Goal: Transaction & Acquisition: Download file/media

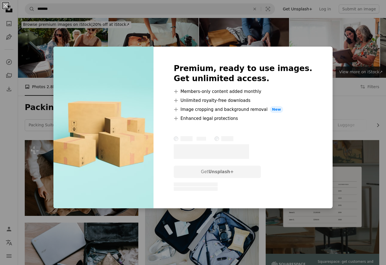
scroll to position [6101, 0]
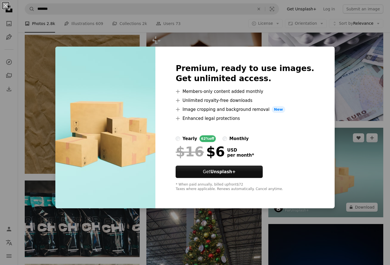
drag, startPoint x: 338, startPoint y: 91, endPoint x: 313, endPoint y: 62, distance: 38.1
click at [338, 91] on div "An X shape Premium, ready to use images. Get unlimited access. A plus sign Memb…" at bounding box center [195, 132] width 390 height 265
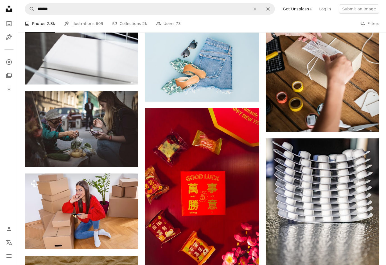
scroll to position [7338, 0]
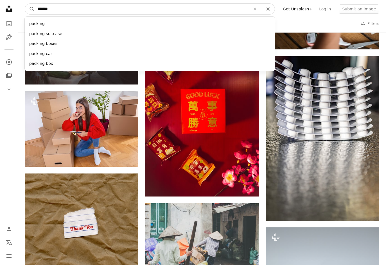
drag, startPoint x: 59, startPoint y: 7, endPoint x: 35, endPoint y: 7, distance: 24.5
click at [35, 7] on input "*******" at bounding box center [142, 9] width 214 height 11
type input "******"
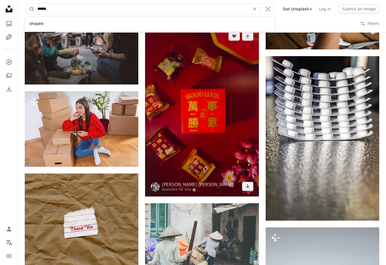
click button "A magnifying glass" at bounding box center [30, 9] width 10 height 11
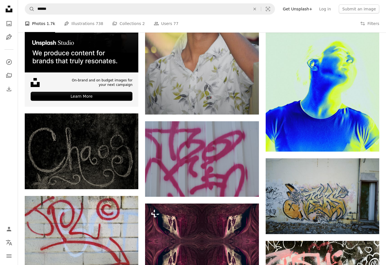
scroll to position [1209, 0]
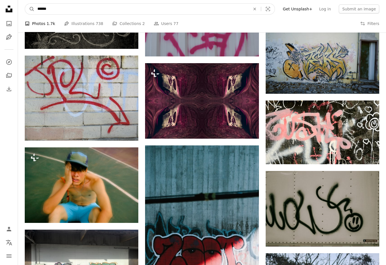
drag, startPoint x: 57, startPoint y: 11, endPoint x: 18, endPoint y: 11, distance: 38.8
click at [18, 11] on div "Unsplash logo Unsplash Home A photo Pen Tool A compass A stack of folders Downl…" at bounding box center [193, 97] width 386 height 2612
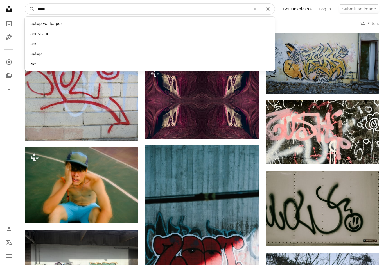
type input "******"
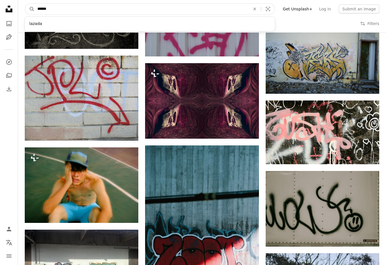
click button "A magnifying glass" at bounding box center [30, 9] width 10 height 11
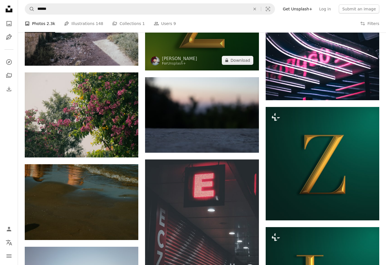
scroll to position [478, 0]
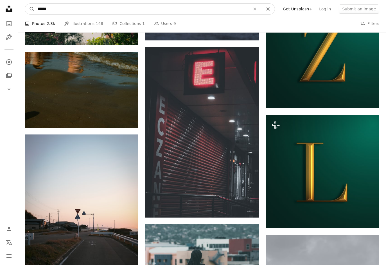
drag, startPoint x: 57, startPoint y: 9, endPoint x: 16, endPoint y: 10, distance: 41.3
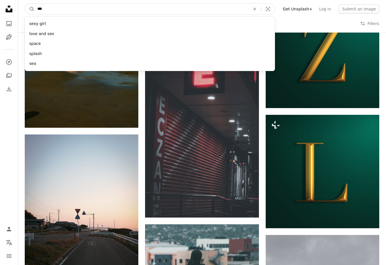
type input "****"
click button "A magnifying glass" at bounding box center [30, 9] width 10 height 11
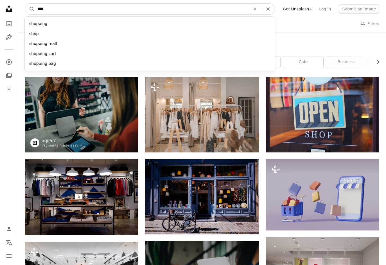
drag, startPoint x: 57, startPoint y: 11, endPoint x: 3, endPoint y: 6, distance: 53.7
type input "**********"
click button "A magnifying glass" at bounding box center [30, 9] width 10 height 11
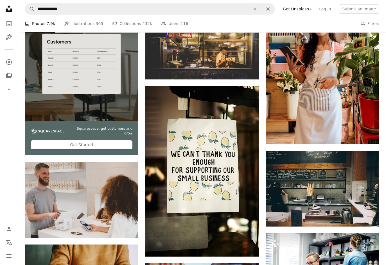
scroll to position [984, 0]
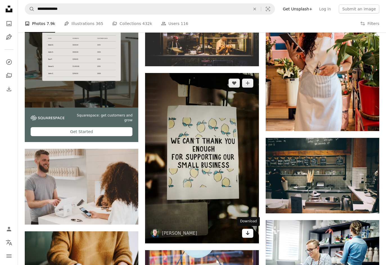
click at [245, 234] on icon "Arrow pointing down" at bounding box center [247, 233] width 4 height 7
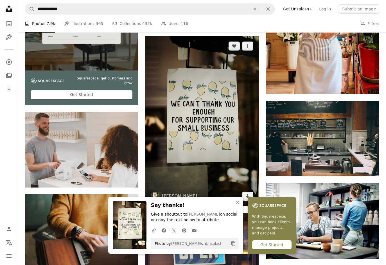
scroll to position [1040, 0]
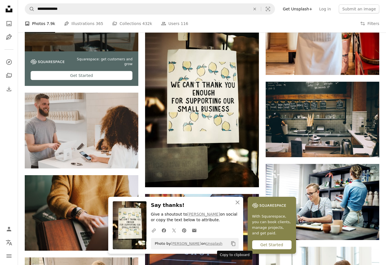
click at [234, 243] on icon "Copy content" at bounding box center [233, 244] width 5 height 5
click at [180, 243] on link "[PERSON_NAME]" at bounding box center [186, 244] width 30 height 4
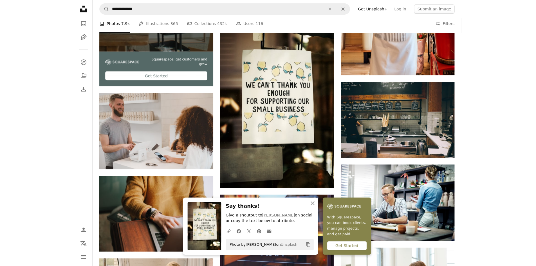
scroll to position [1071, 0]
